Goal: Task Accomplishment & Management: Use online tool/utility

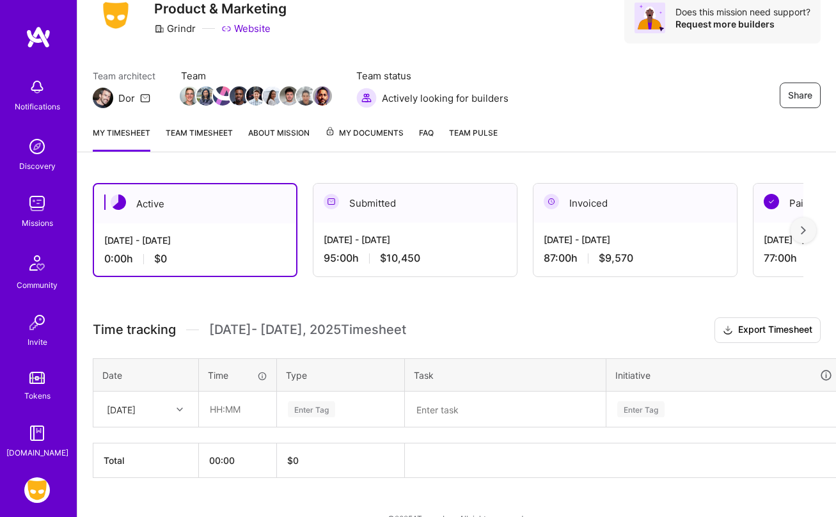
scroll to position [75, 0]
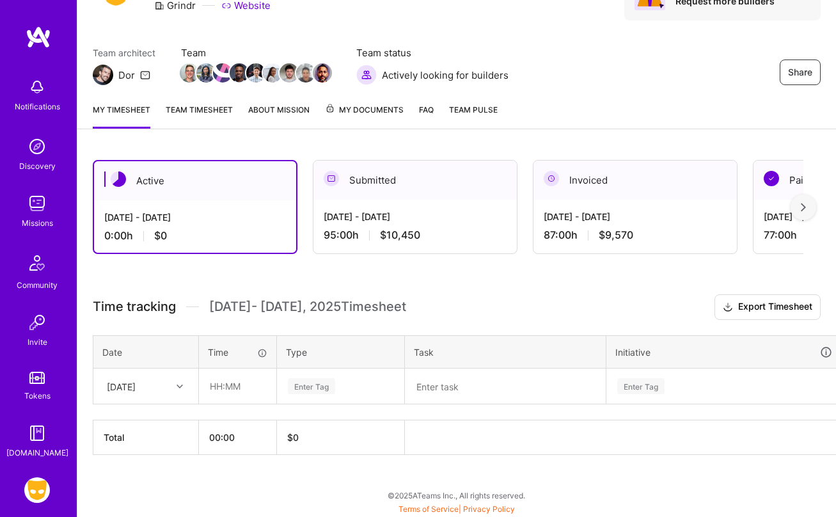
click at [165, 384] on div "[DATE]" at bounding box center [135, 385] width 71 height 21
drag, startPoint x: 165, startPoint y: 384, endPoint x: 189, endPoint y: 388, distance: 24.5
click at [167, 385] on div "[DATE]" at bounding box center [135, 385] width 71 height 21
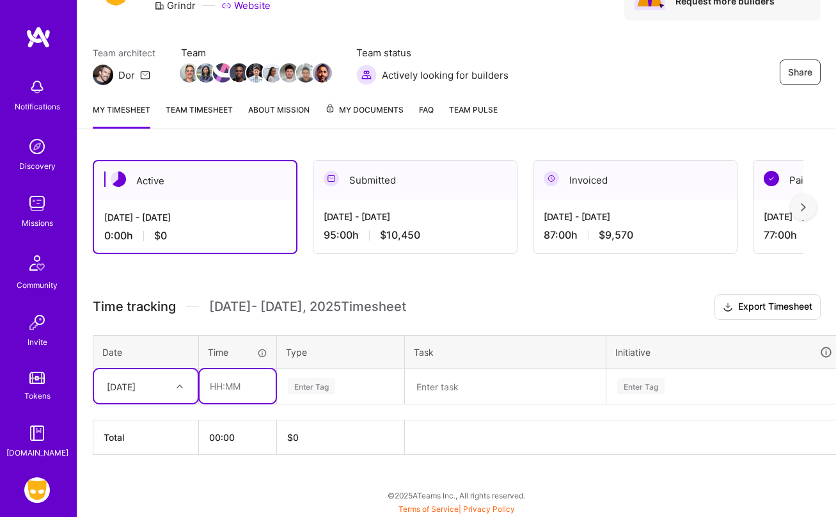
click at [214, 392] on input "text" at bounding box center [238, 386] width 76 height 34
type input "09:00"
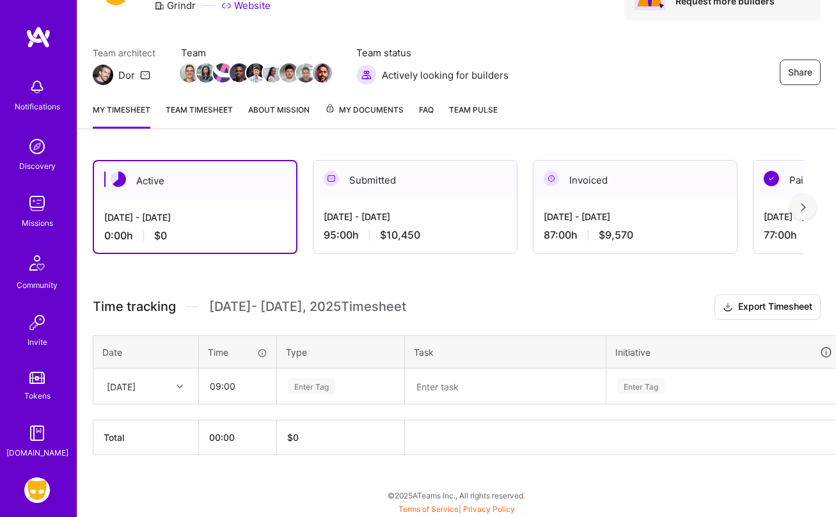
click at [324, 373] on div "Enter Tag" at bounding box center [341, 386] width 126 height 33
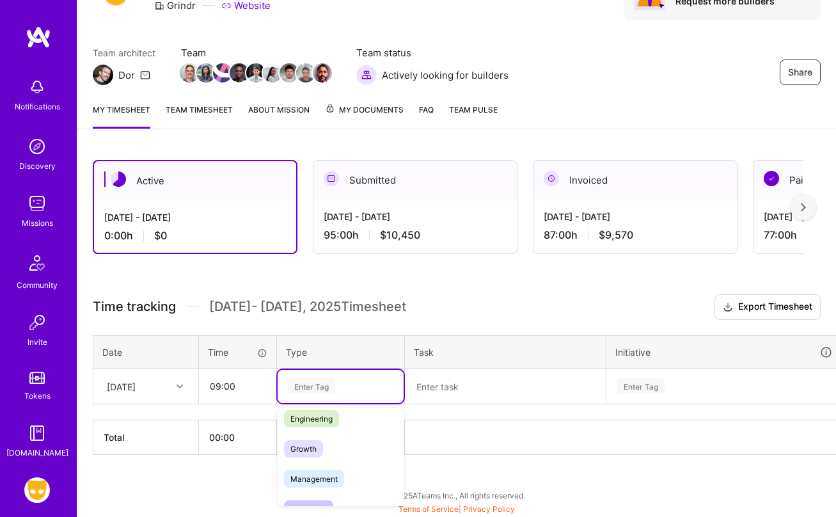
scroll to position [120, 0]
click at [340, 487] on div "Marketing" at bounding box center [341, 489] width 126 height 30
click at [444, 390] on textarea at bounding box center [505, 386] width 198 height 33
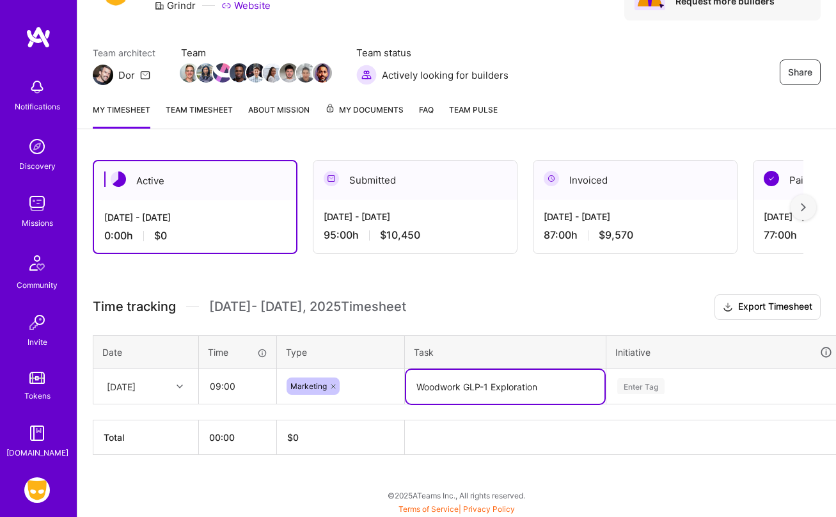
type textarea "Woodwork GLP-1 Exploration"
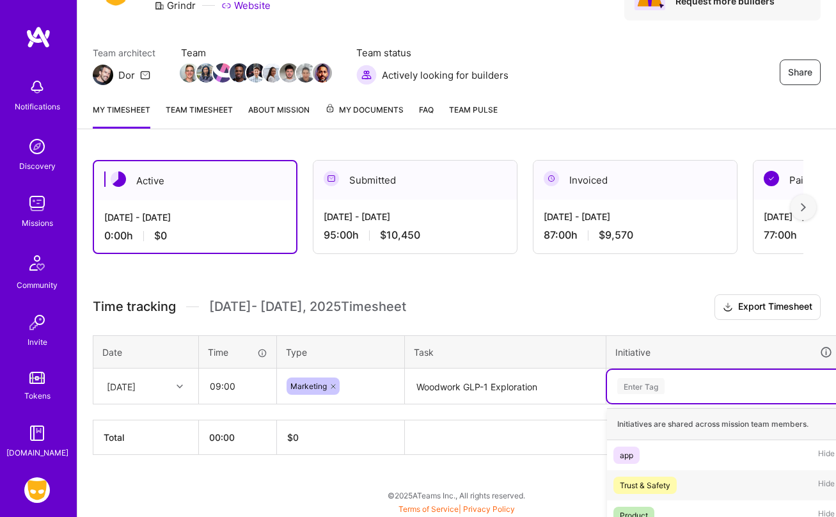
click at [645, 393] on div "option Trust & Safety focused, 2 of 9. 9 results available. Use Up and Down to …" at bounding box center [724, 386] width 234 height 33
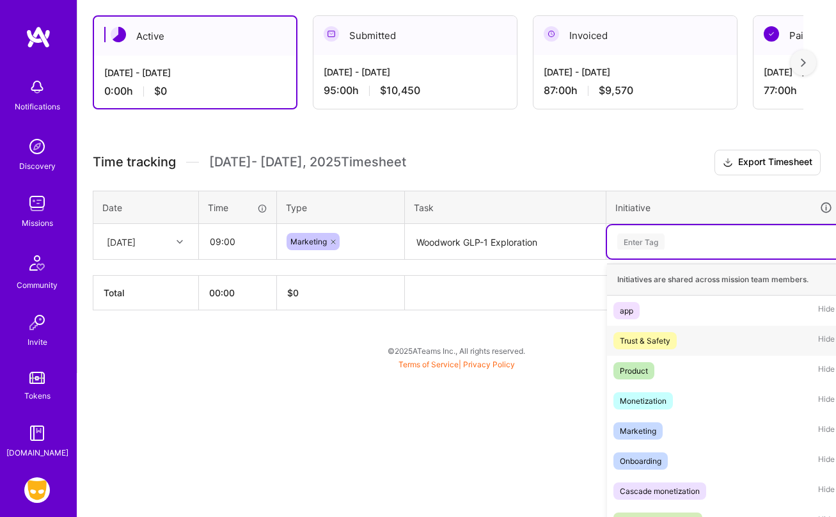
scroll to position [228, 0]
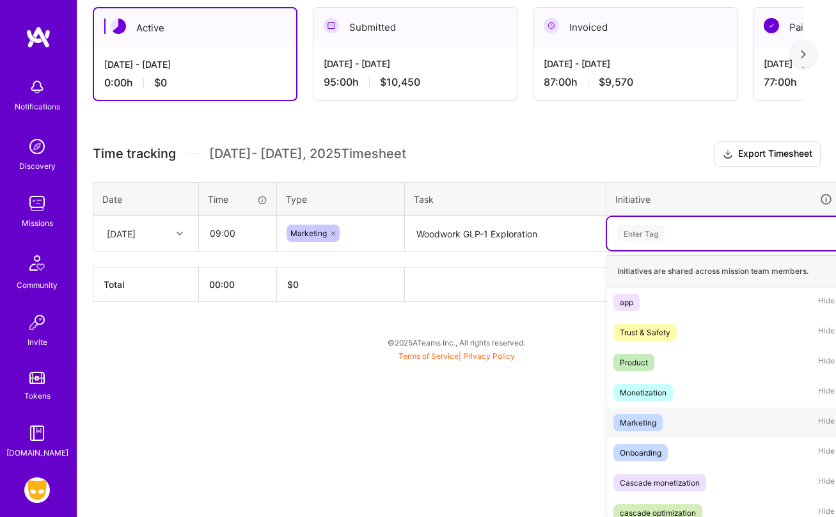
click at [649, 422] on div "Marketing" at bounding box center [638, 422] width 36 height 13
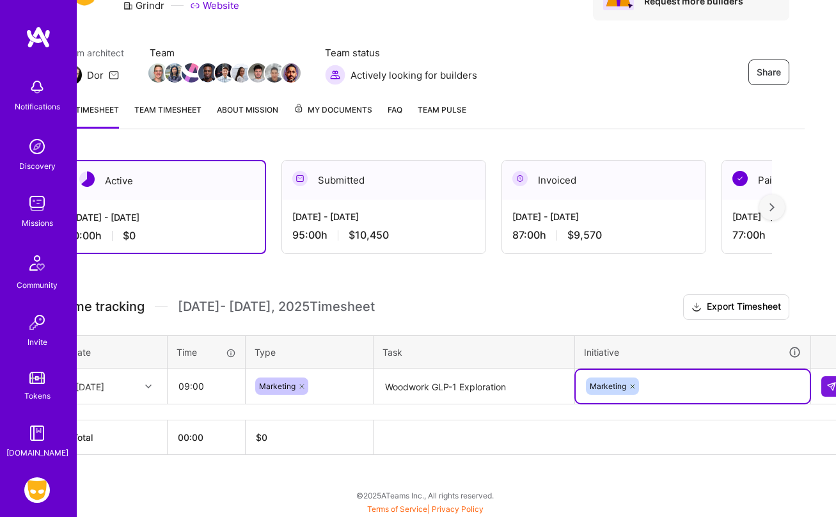
scroll to position [75, 49]
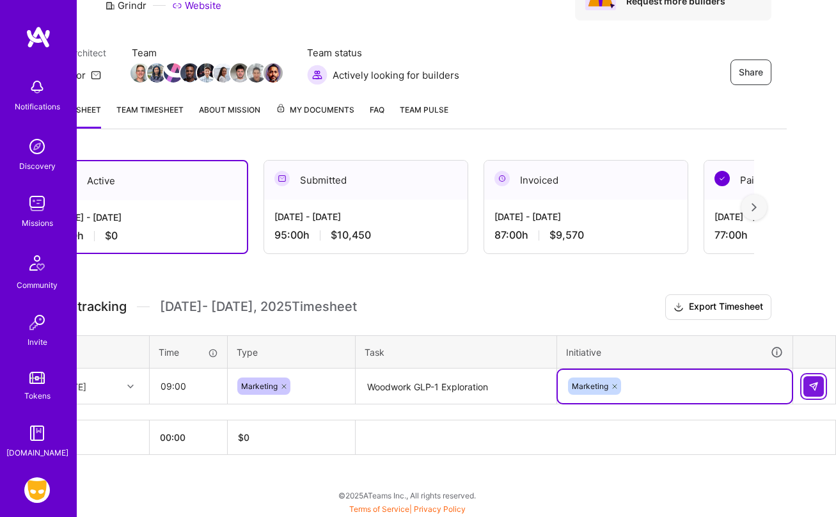
click at [810, 387] on img at bounding box center [814, 386] width 10 height 10
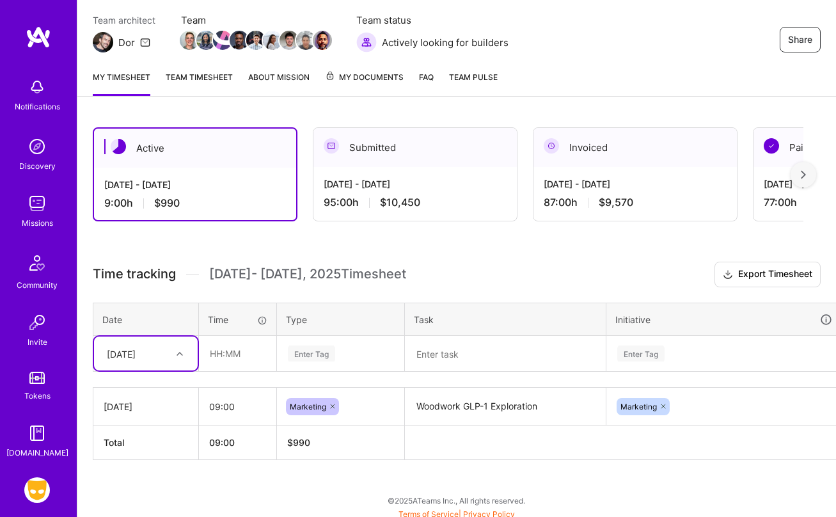
scroll to position [113, 0]
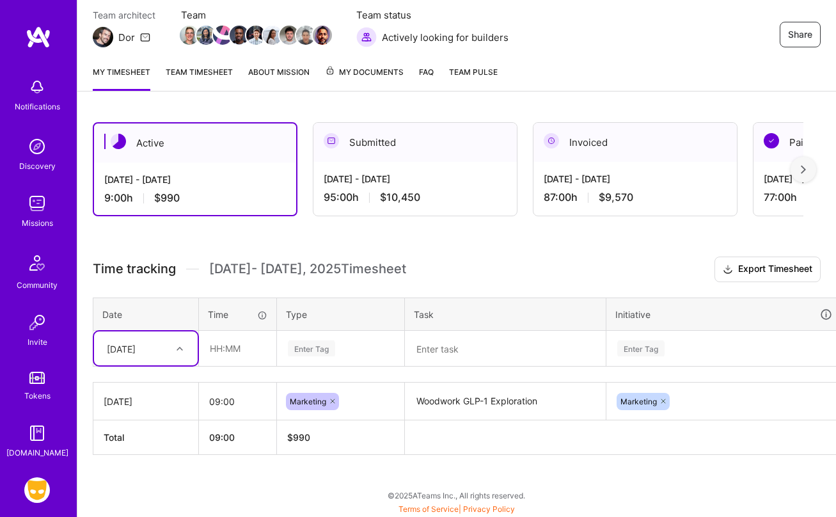
click at [411, 176] on div "[DATE] - [DATE]" at bounding box center [415, 178] width 183 height 13
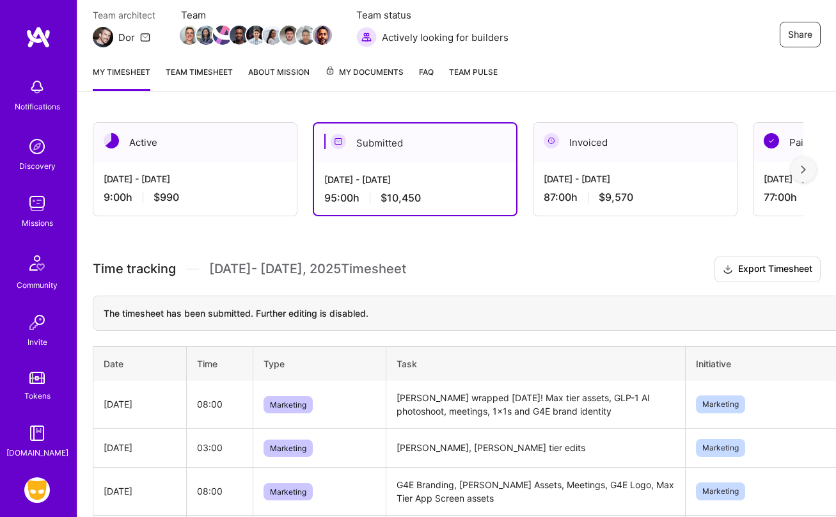
click at [551, 180] on div "[DATE] - [DATE]" at bounding box center [635, 178] width 183 height 13
